Goal: Task Accomplishment & Management: Manage account settings

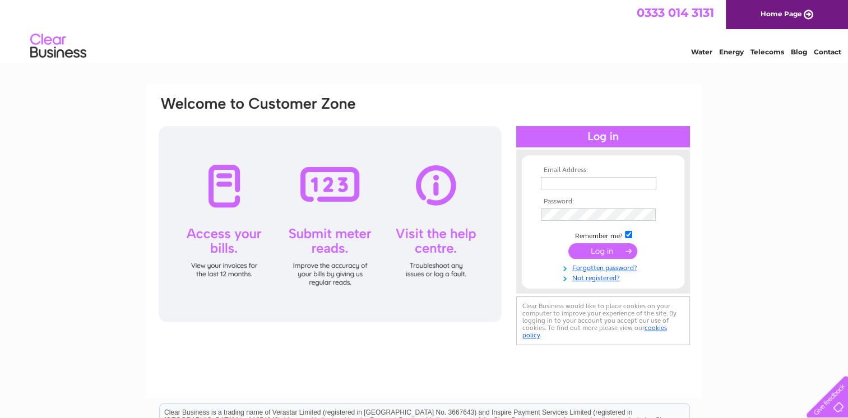
type input "[EMAIL_ADDRESS][DOMAIN_NAME]"
click at [578, 140] on div at bounding box center [603, 136] width 174 height 21
click at [599, 251] on input "submit" at bounding box center [602, 251] width 69 height 16
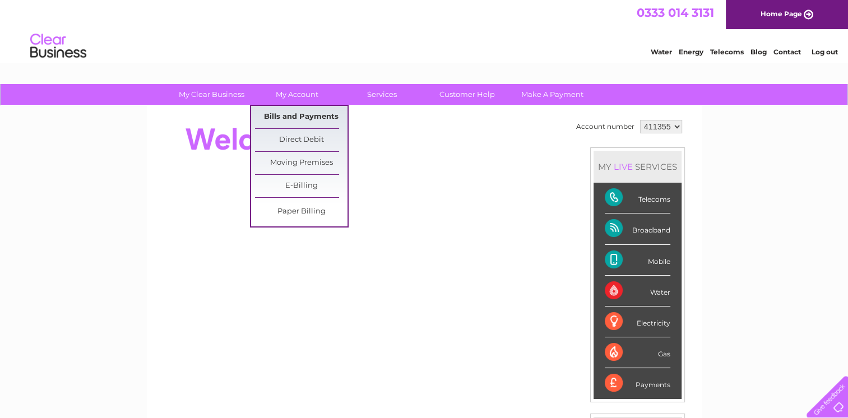
click at [291, 113] on link "Bills and Payments" at bounding box center [301, 117] width 92 height 22
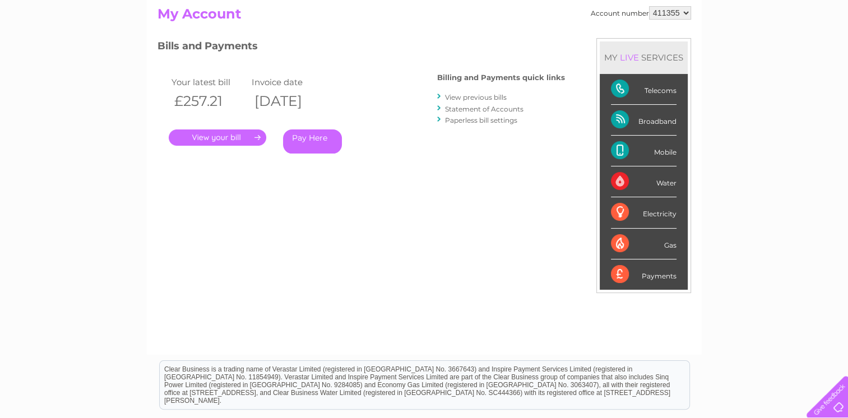
scroll to position [121, 0]
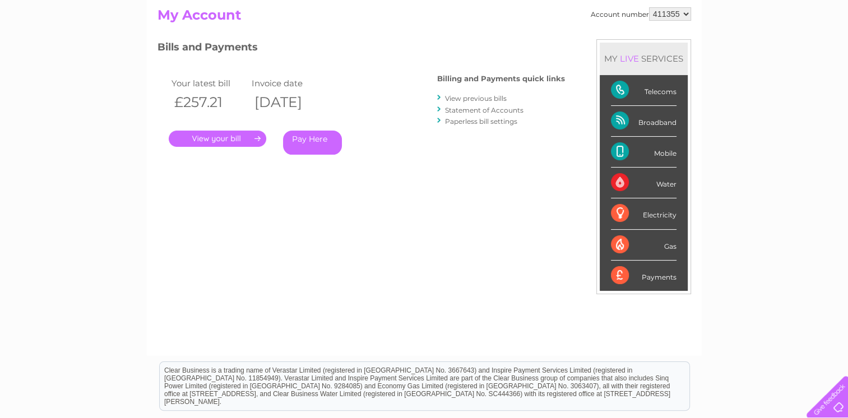
click at [215, 133] on link "." at bounding box center [218, 139] width 98 height 16
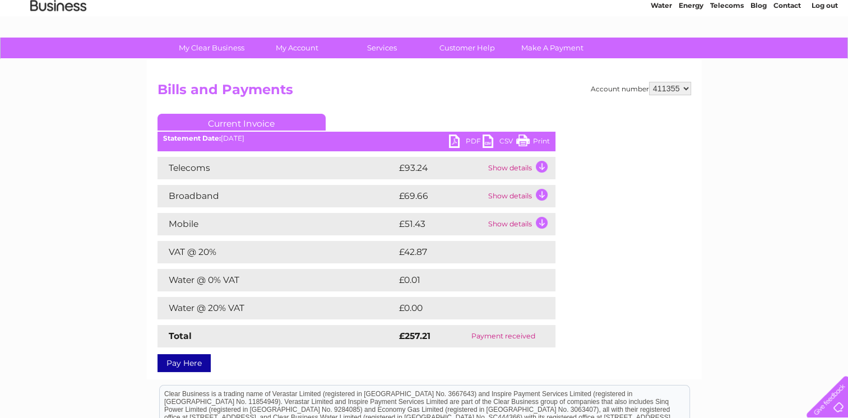
scroll to position [45, 0]
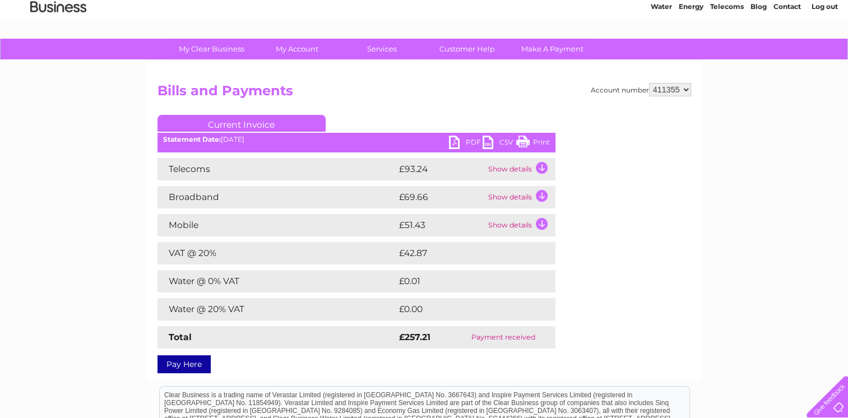
click at [452, 136] on link "PDF" at bounding box center [466, 144] width 34 height 16
